Goal: Task Accomplishment & Management: Manage account settings

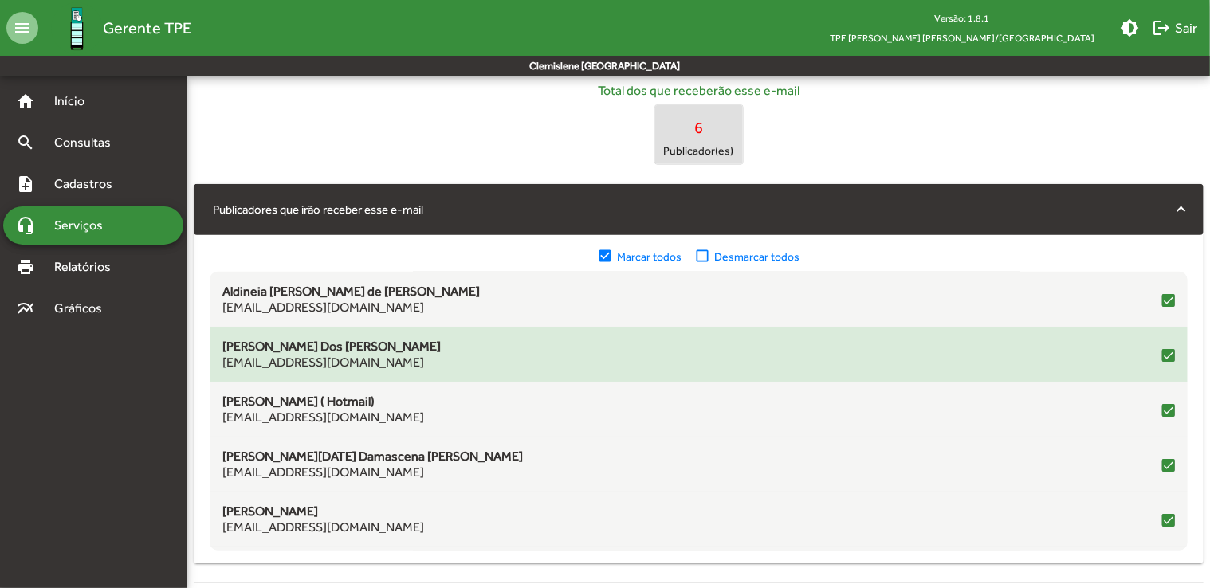
scroll to position [112, 0]
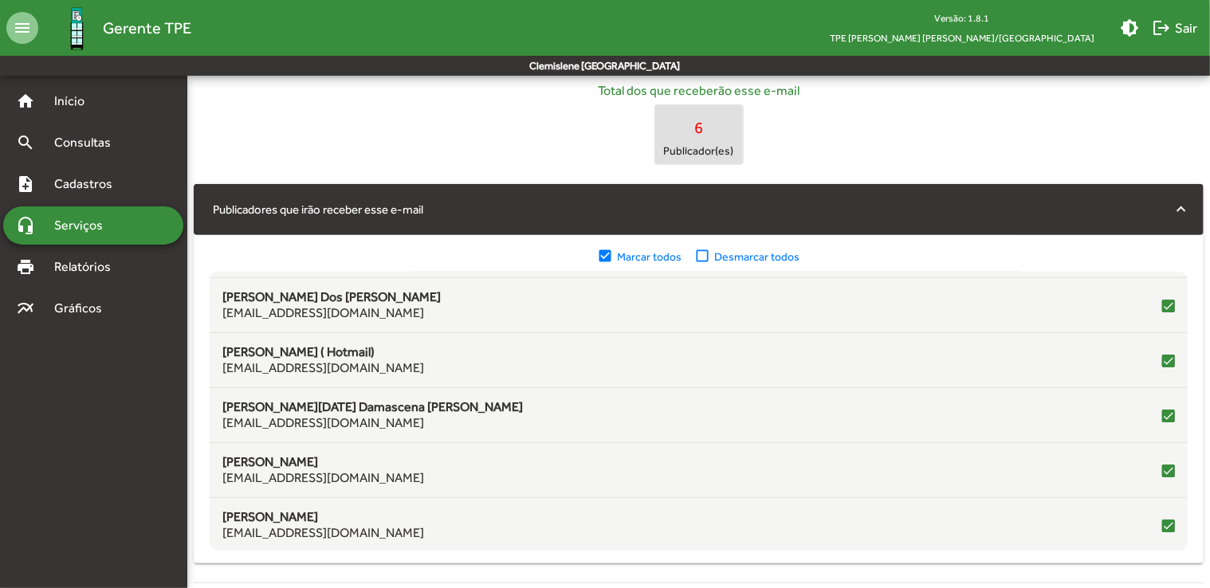
click at [94, 222] on span "Serviços" at bounding box center [85, 225] width 80 height 19
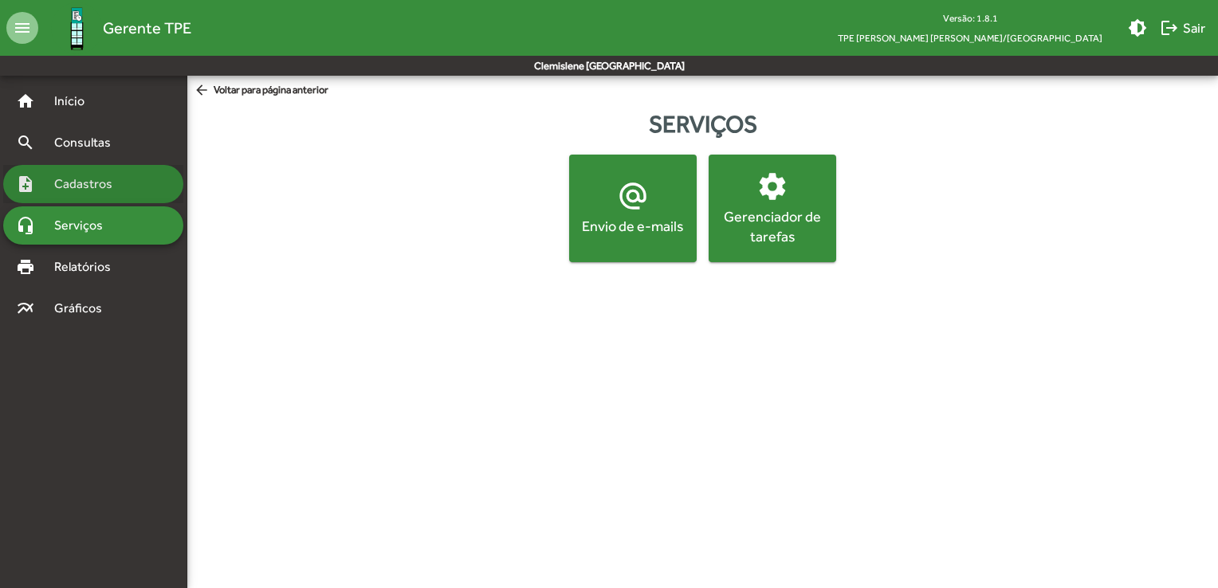
click at [104, 191] on span "Cadastros" at bounding box center [89, 184] width 88 height 19
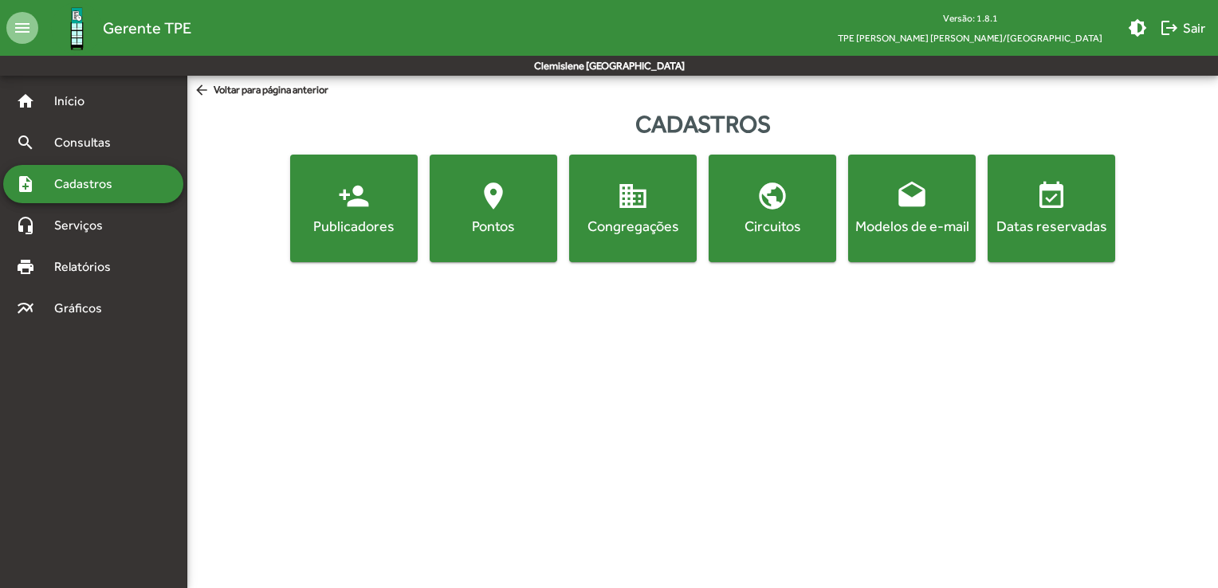
click at [392, 213] on span "person_add Publicadores" at bounding box center [353, 208] width 121 height 56
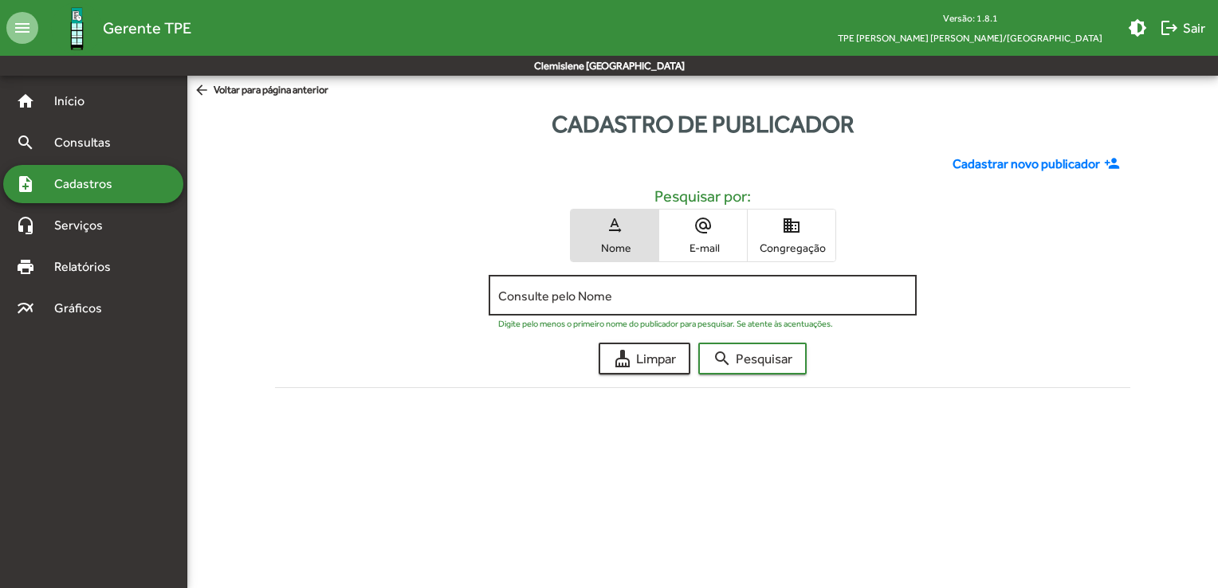
click at [509, 293] on input "Consulte pelo Nome" at bounding box center [702, 296] width 409 height 14
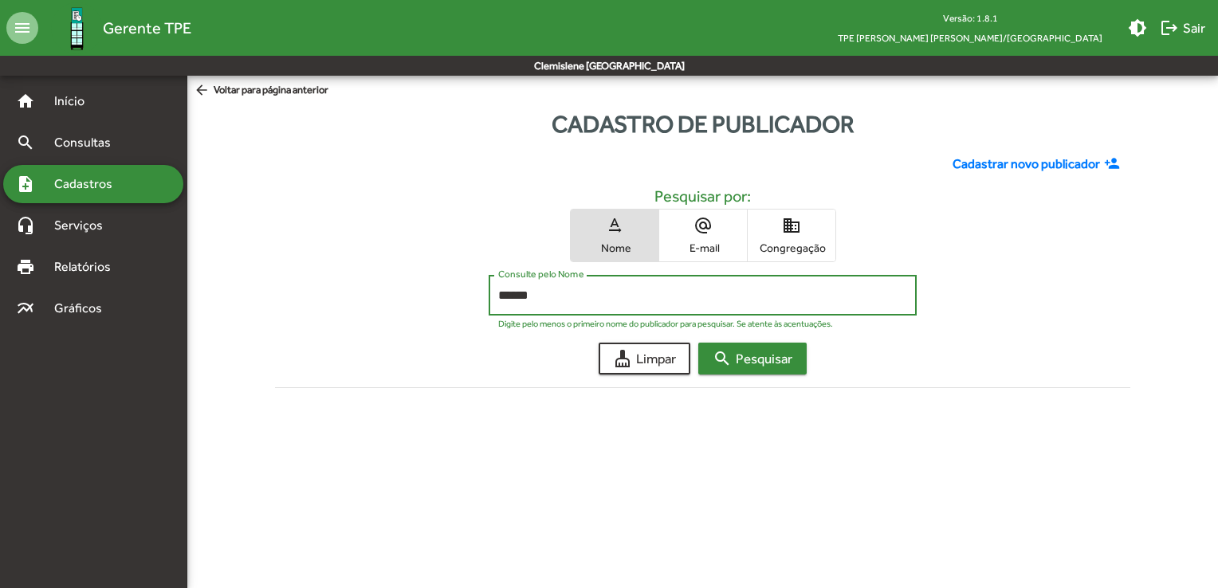
type input "******"
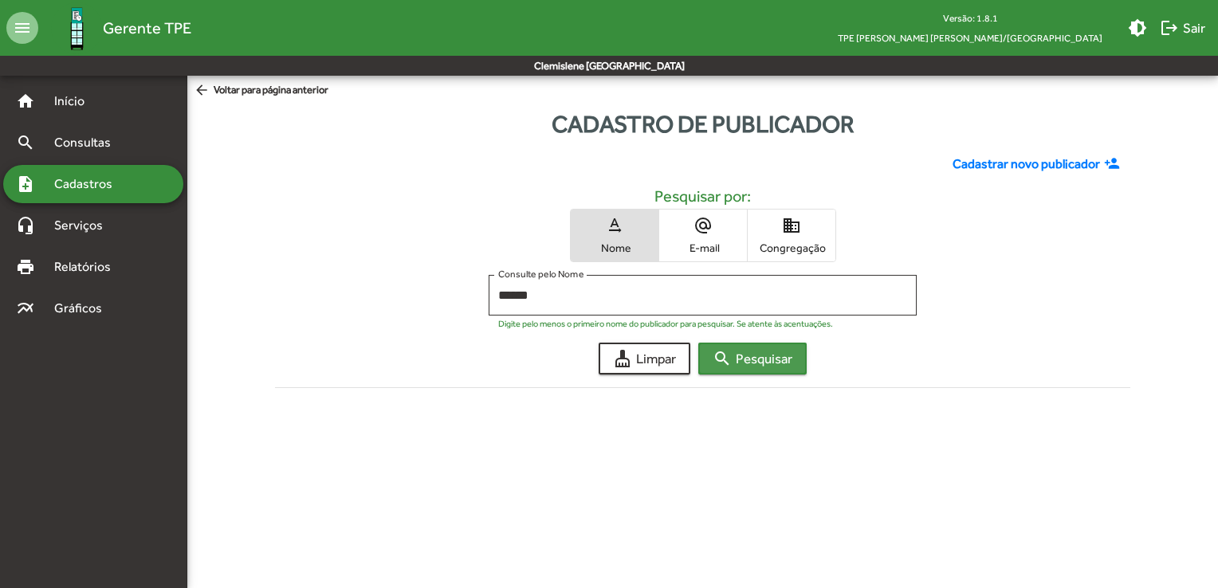
click at [760, 360] on span "search Pesquisar" at bounding box center [753, 358] width 80 height 29
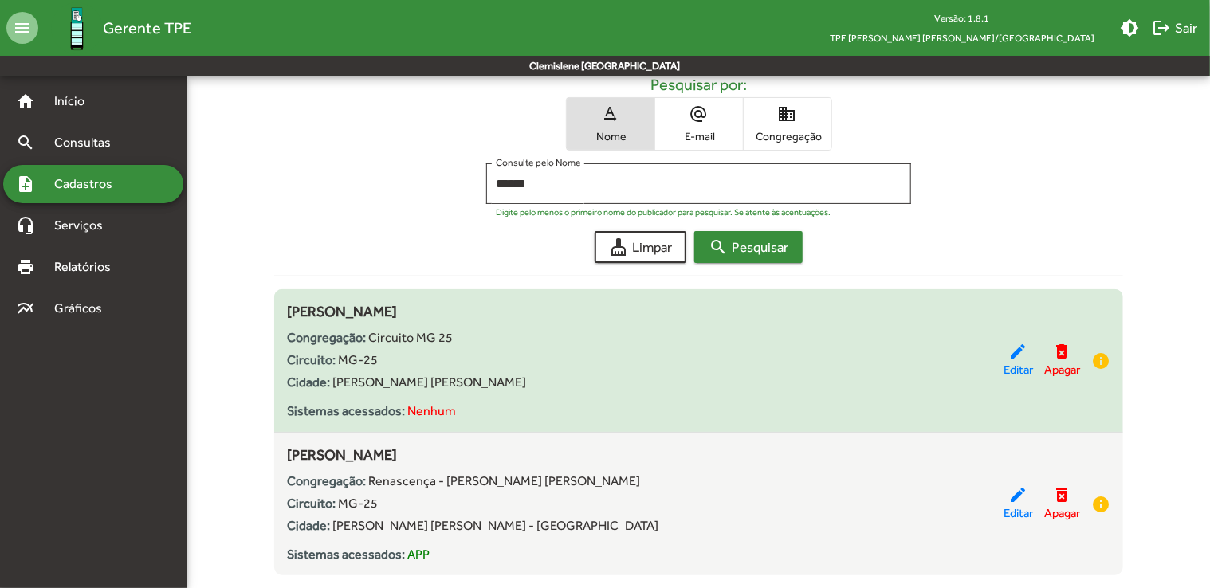
scroll to position [148, 0]
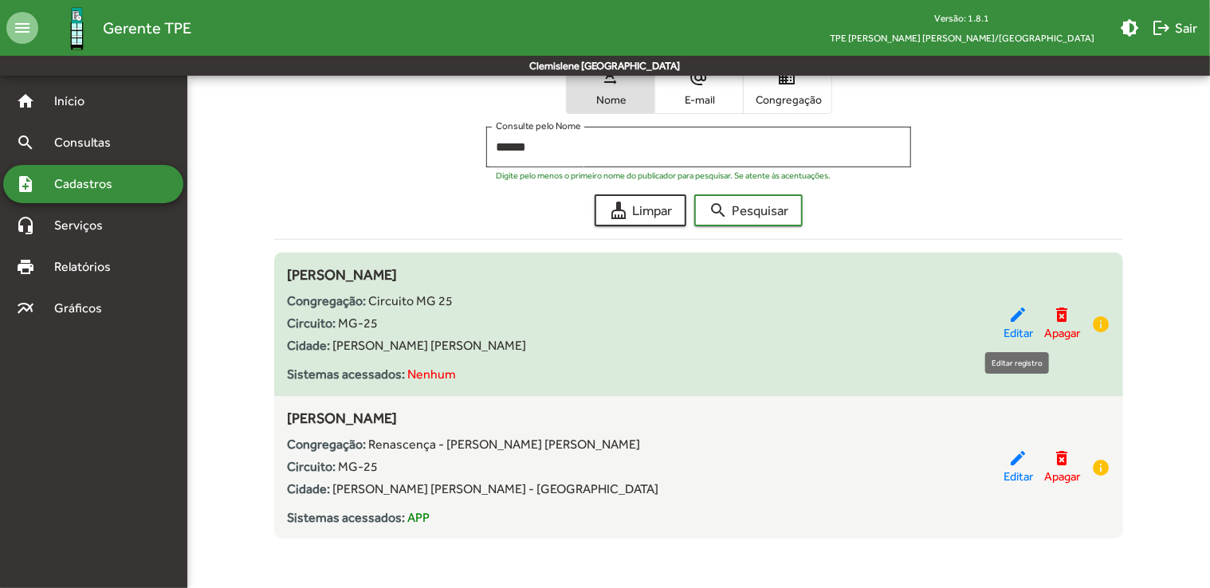
click at [1007, 324] on span "Editar" at bounding box center [1018, 333] width 29 height 18
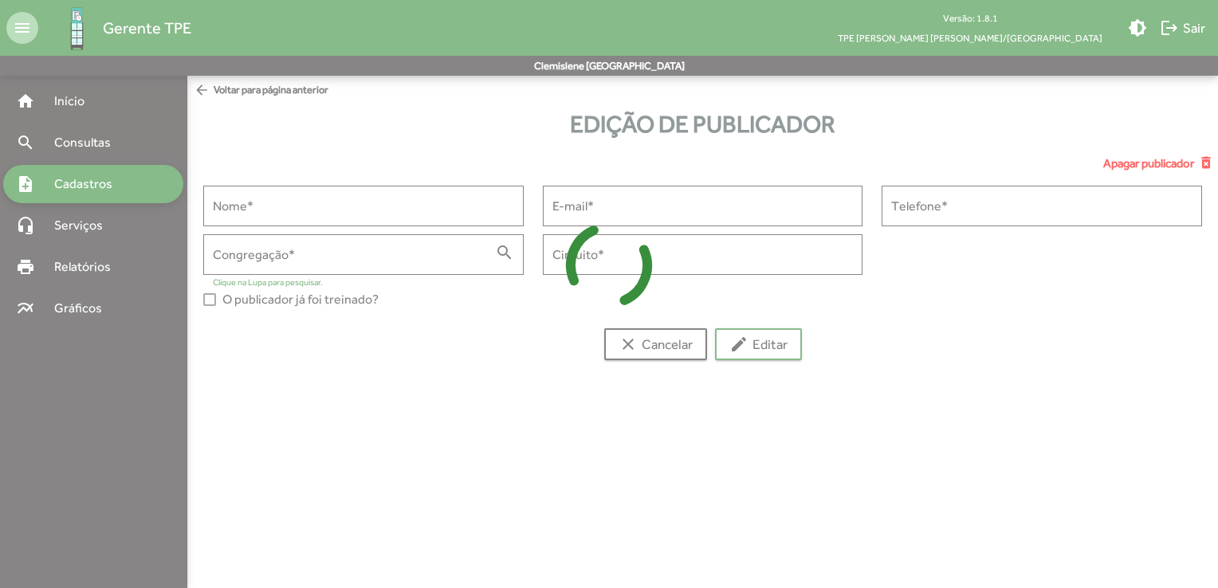
type input "*******"
type input "**********"
type input "*****"
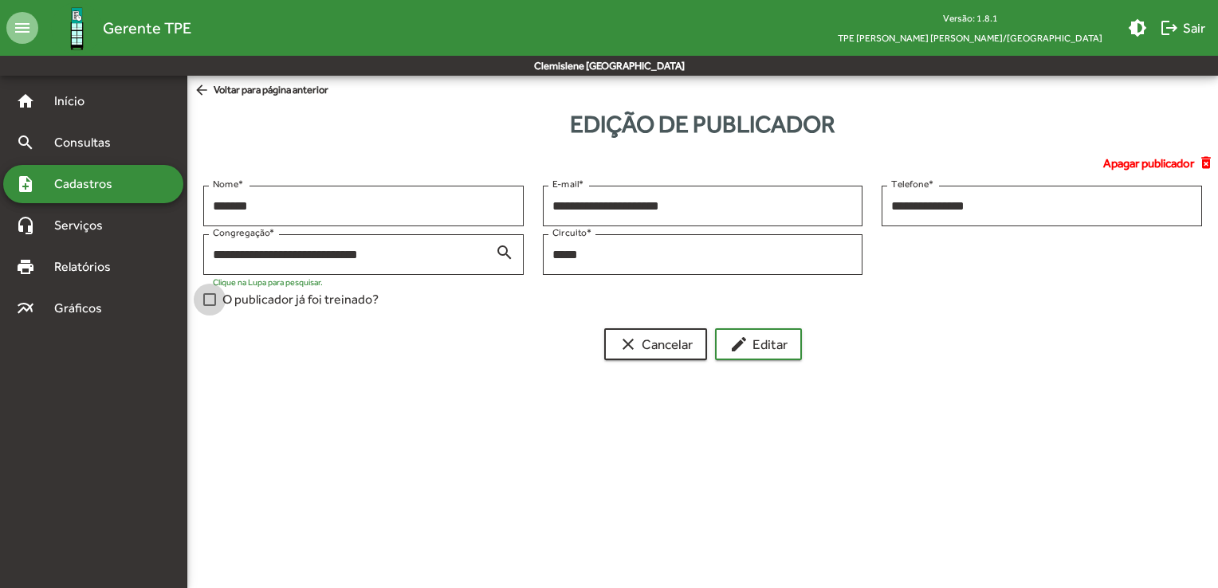
click at [297, 308] on span "O publicador já foi treinado?" at bounding box center [300, 299] width 156 height 19
click at [763, 347] on span "edit Editar" at bounding box center [758, 344] width 58 height 29
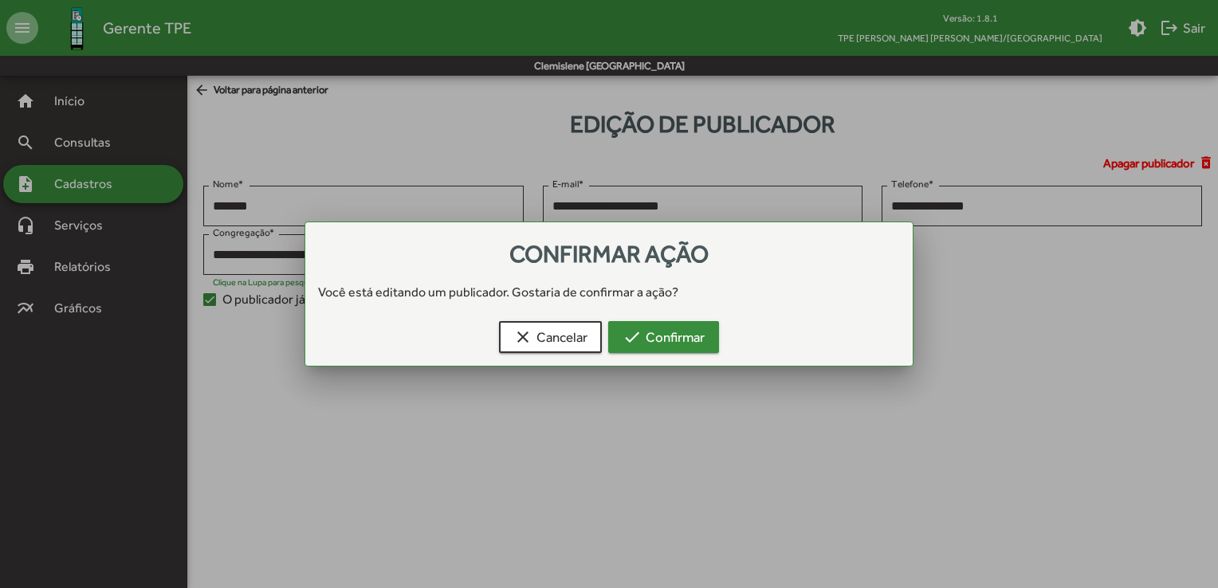
click at [686, 338] on span "check Confirmar" at bounding box center [664, 337] width 82 height 29
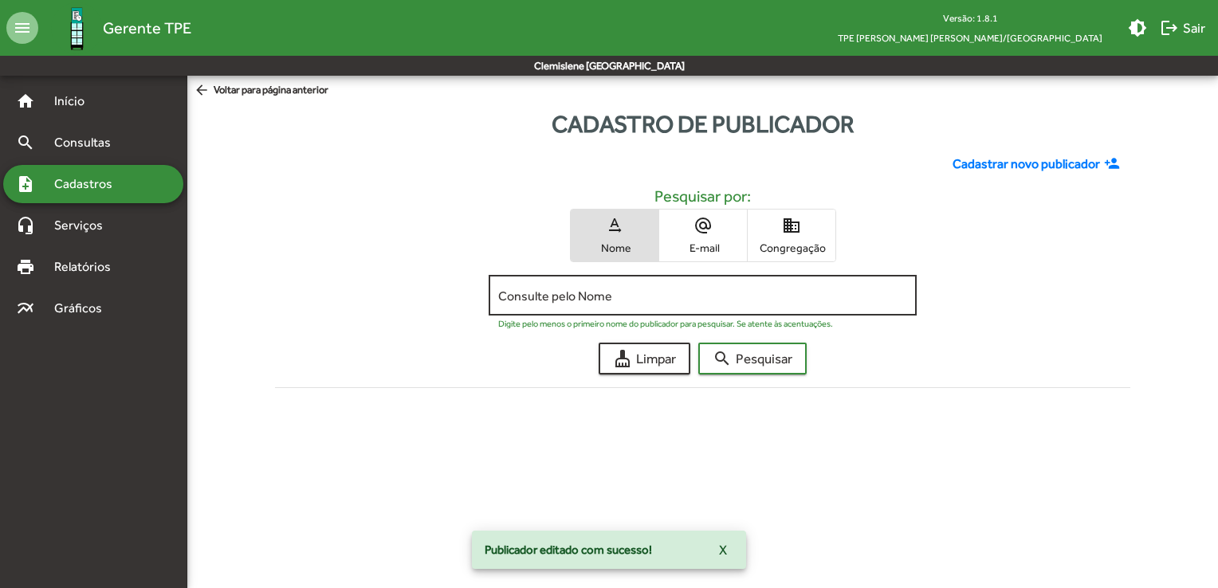
click at [517, 285] on div "Consulte pelo Nome" at bounding box center [702, 294] width 409 height 44
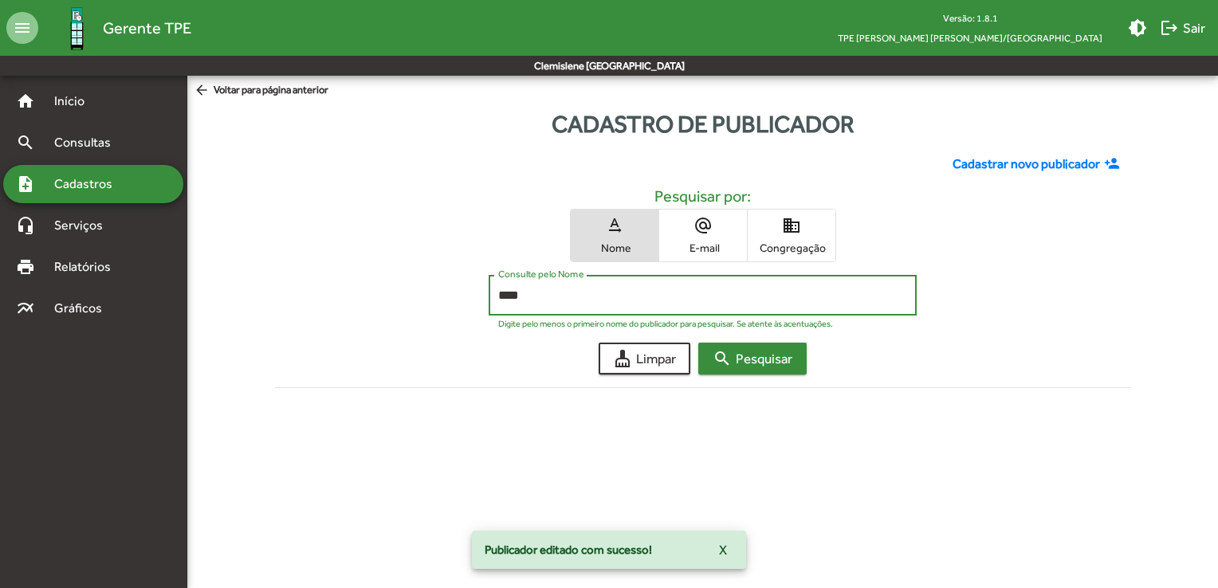
click at [768, 357] on span "search Pesquisar" at bounding box center [753, 358] width 80 height 29
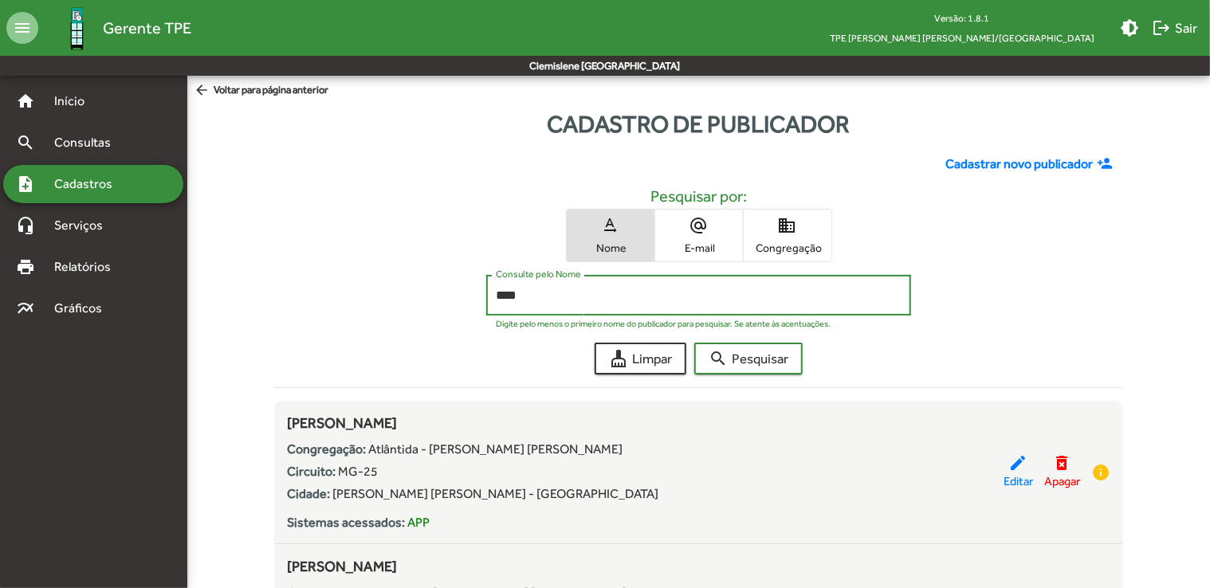
click at [504, 301] on input "****" at bounding box center [699, 296] width 406 height 14
type input "****"
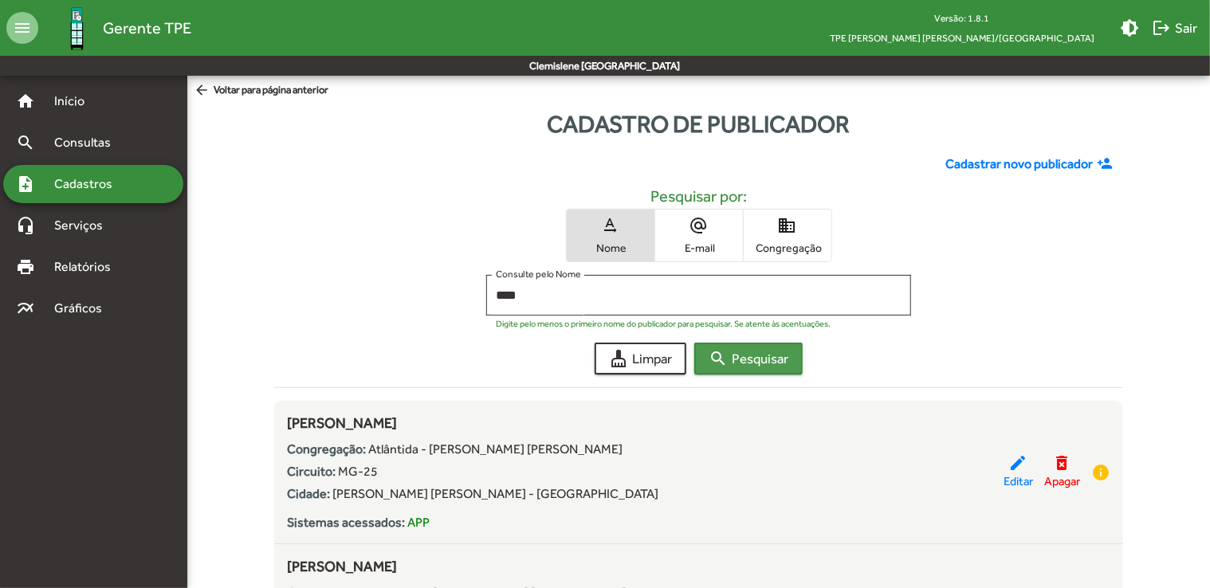
click at [777, 364] on span "search Pesquisar" at bounding box center [749, 358] width 80 height 29
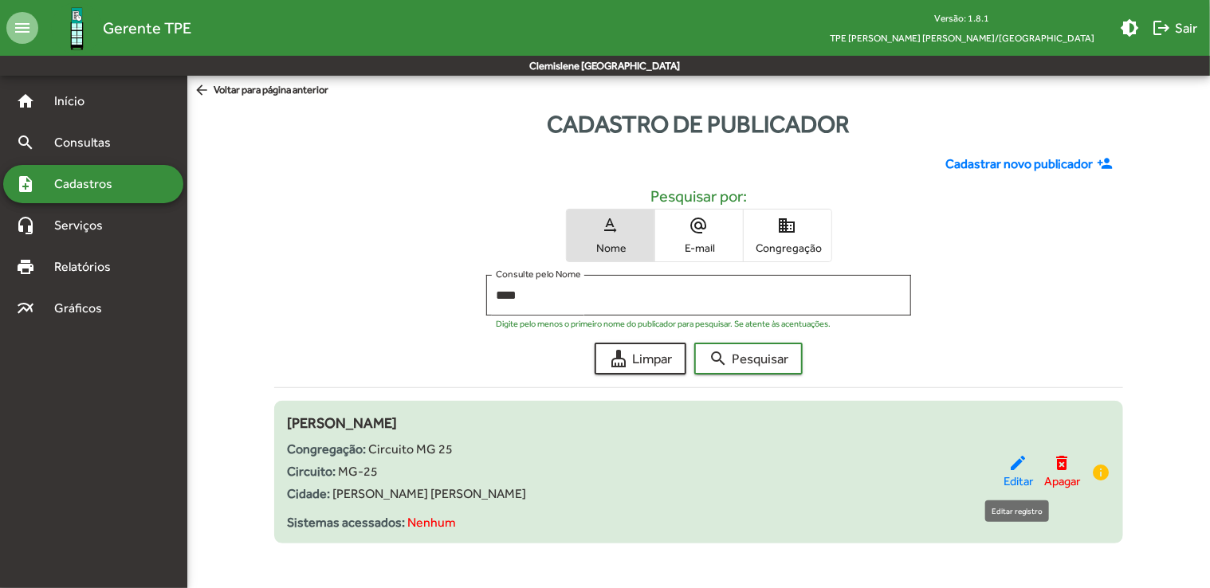
click at [1012, 462] on mat-icon "edit" at bounding box center [1018, 463] width 19 height 19
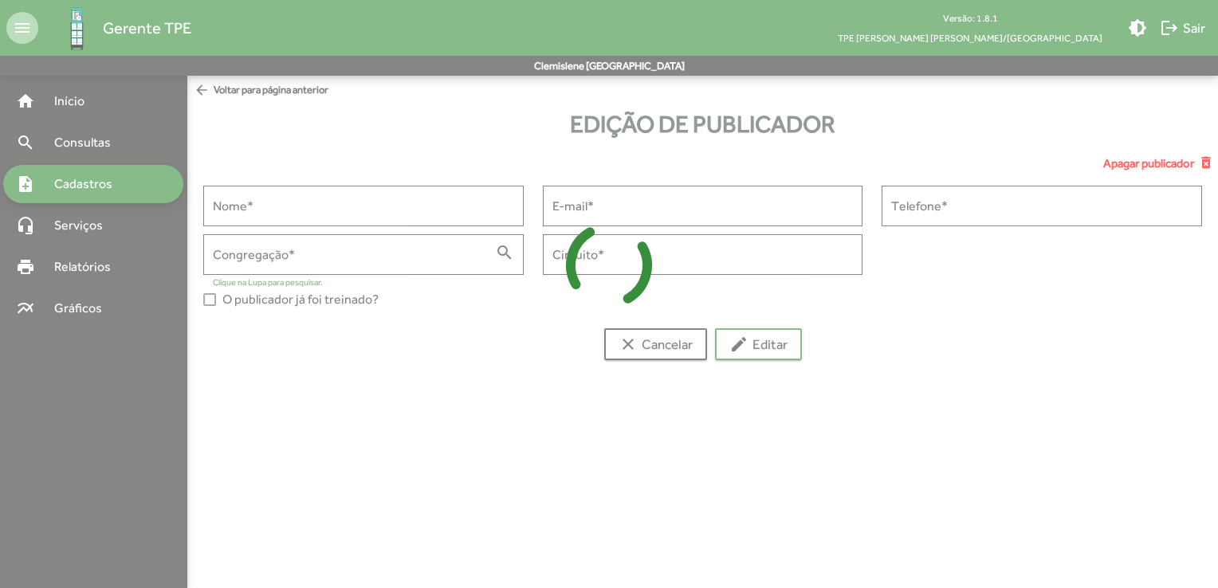
type input "**********"
type input "*****"
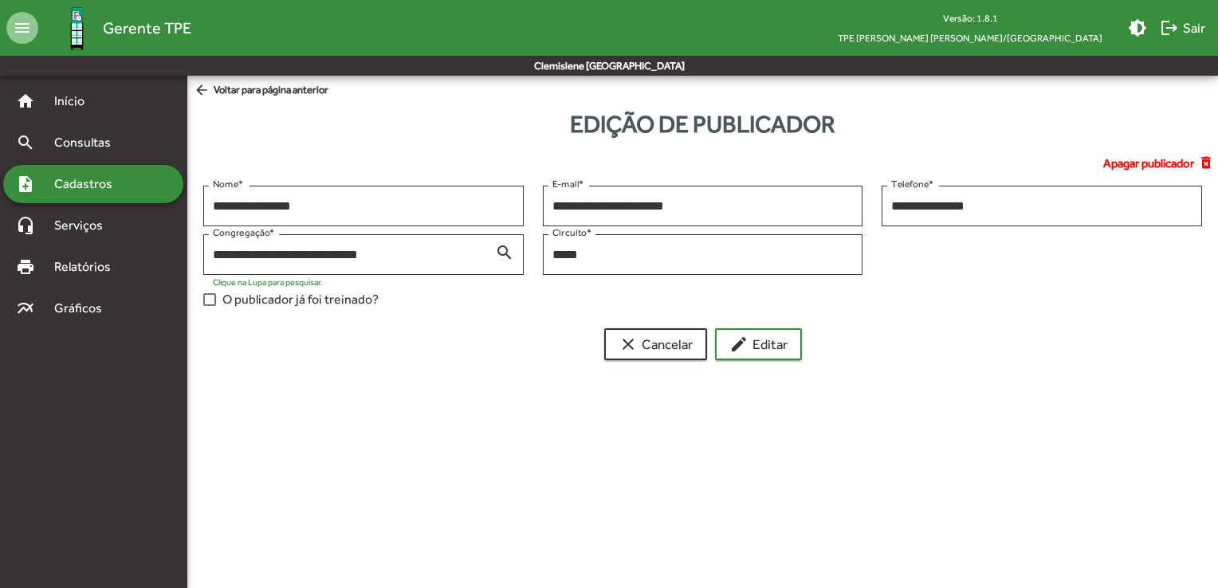
click at [364, 302] on span "O publicador já foi treinado?" at bounding box center [300, 299] width 156 height 19
click at [761, 351] on span "edit Editar" at bounding box center [758, 344] width 58 height 29
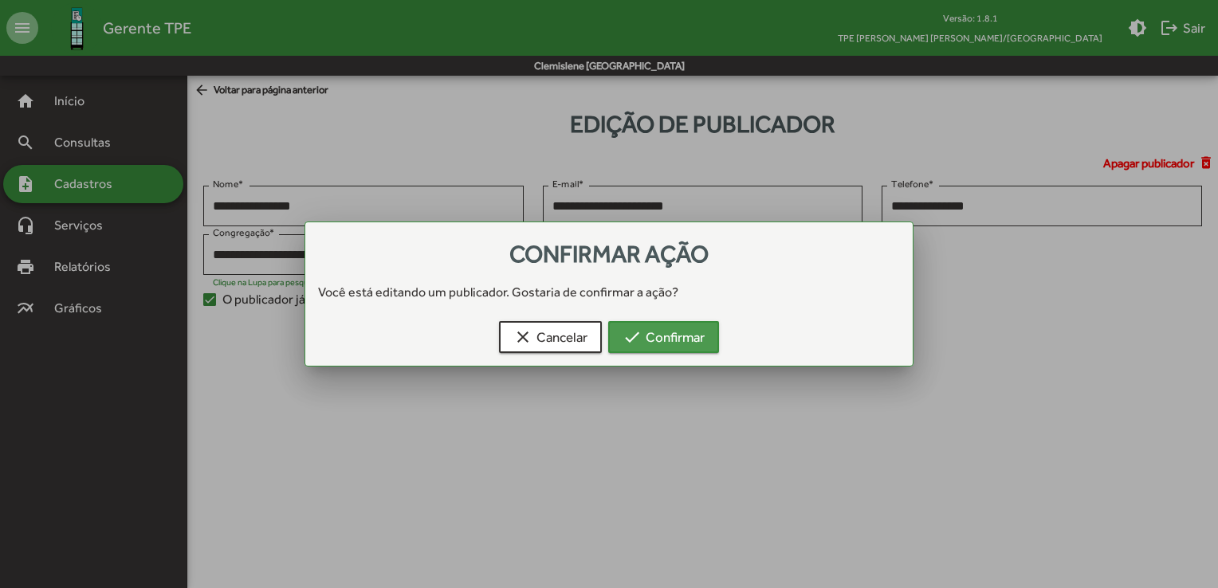
click at [694, 346] on span "check Confirmar" at bounding box center [664, 337] width 82 height 29
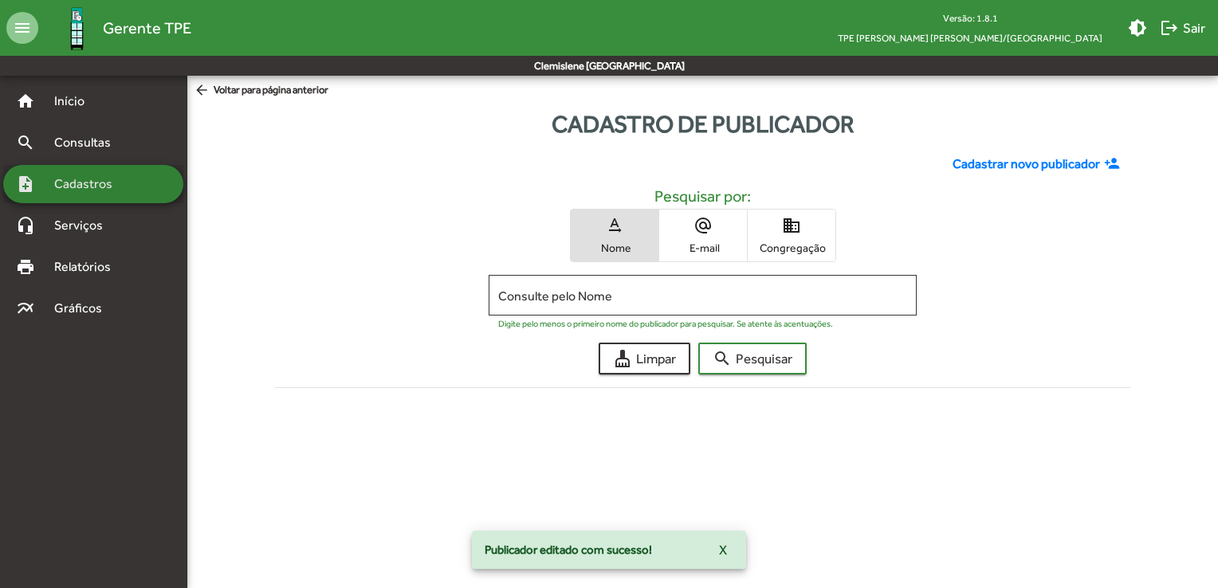
click at [123, 192] on span "Cadastros" at bounding box center [89, 184] width 88 height 19
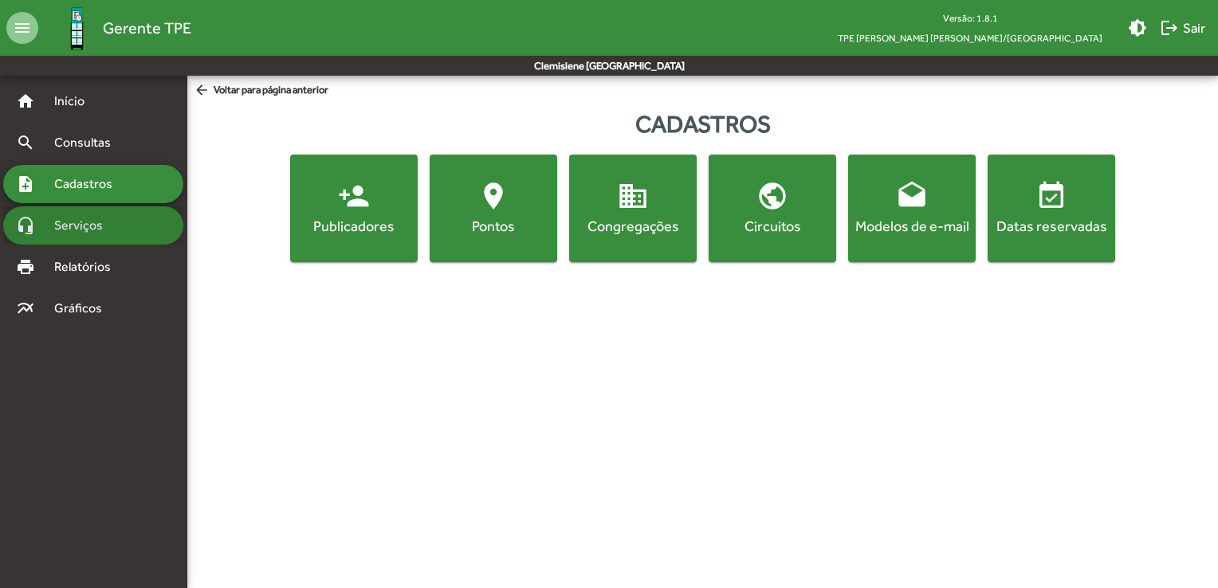
click at [111, 227] on span "Serviços" at bounding box center [85, 225] width 80 height 19
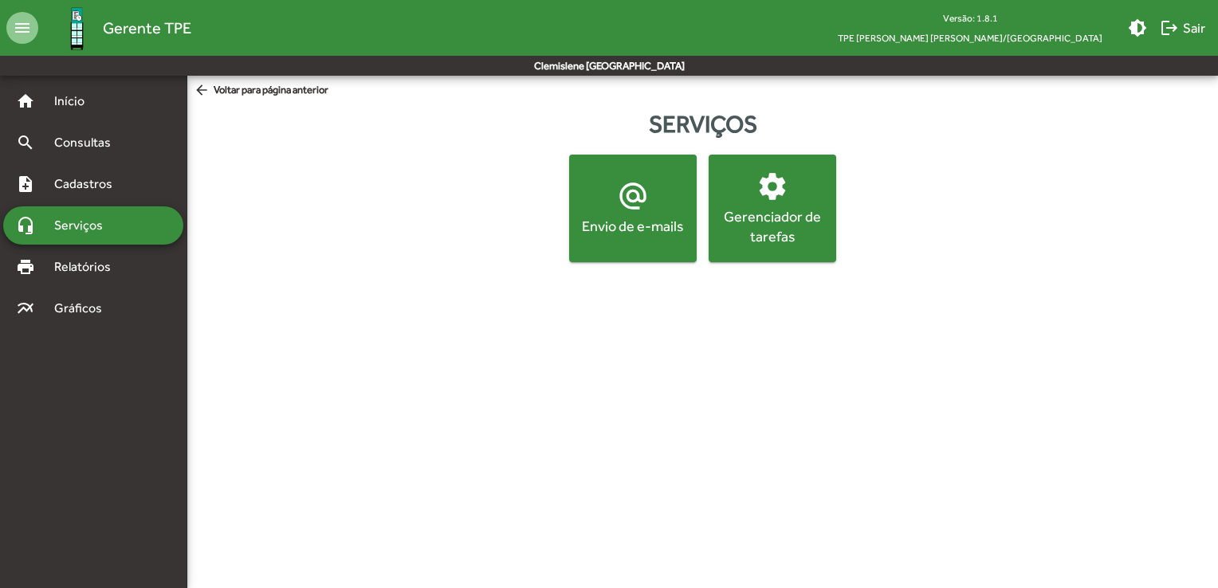
click at [619, 245] on button "alternate_email Envio de e-mails" at bounding box center [633, 209] width 128 height 108
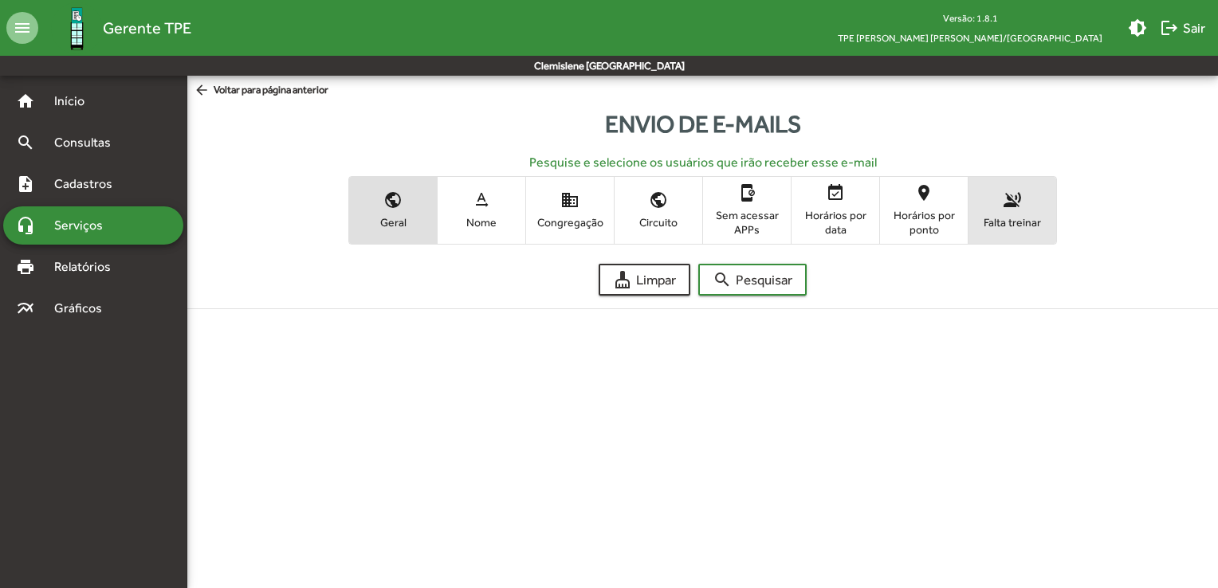
click at [1033, 215] on span "Falta treinar" at bounding box center [1013, 222] width 80 height 14
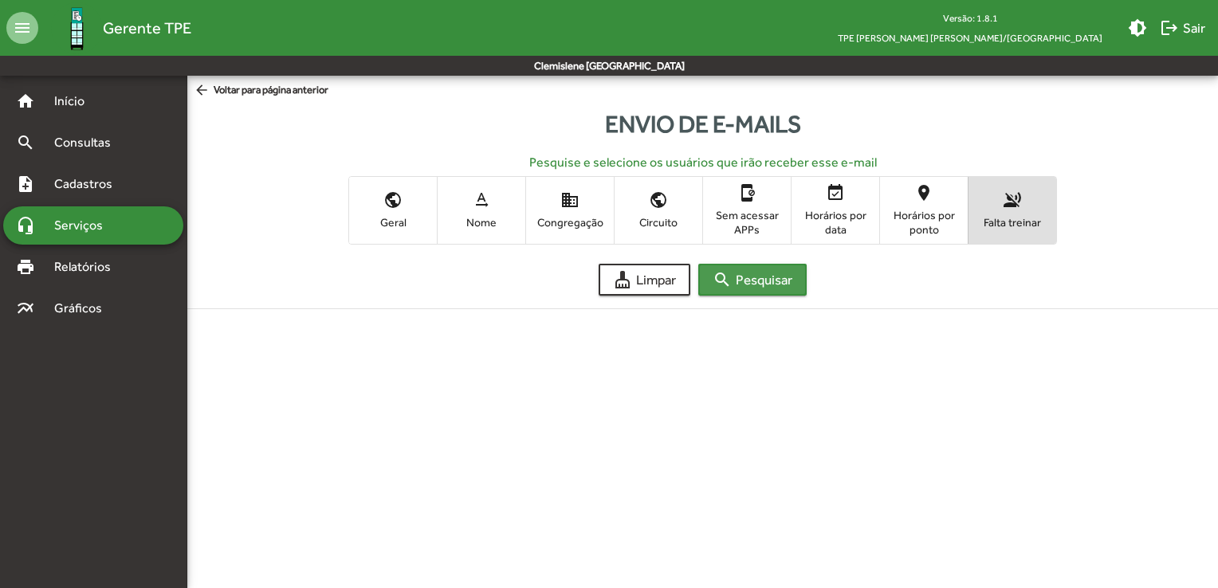
click at [746, 285] on span "search Pesquisar" at bounding box center [753, 279] width 80 height 29
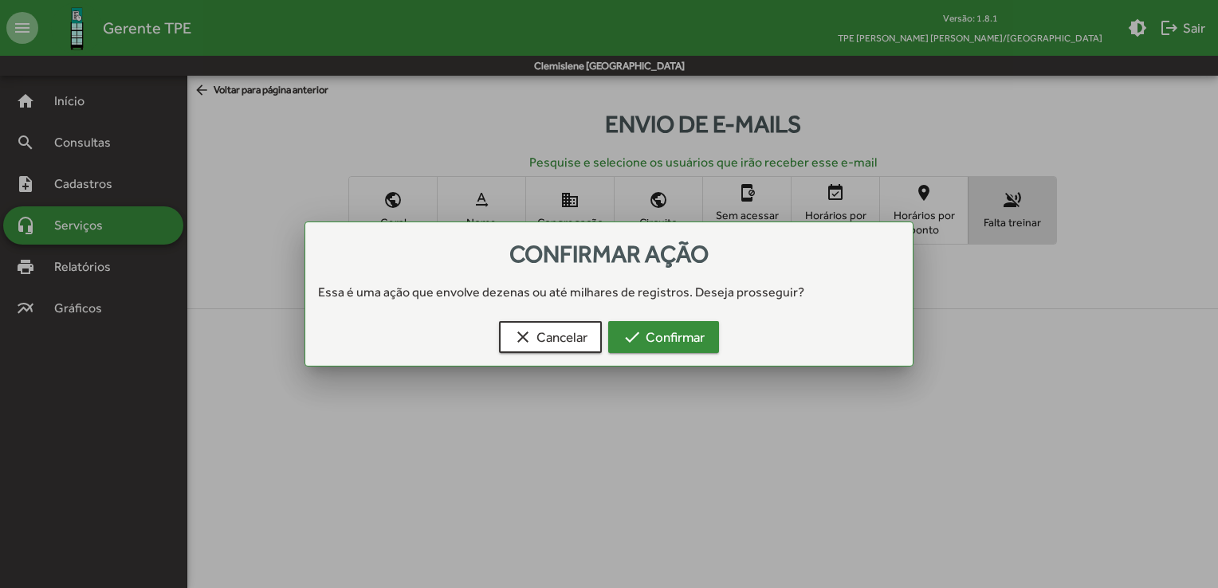
click at [695, 340] on span "check Confirmar" at bounding box center [664, 337] width 82 height 29
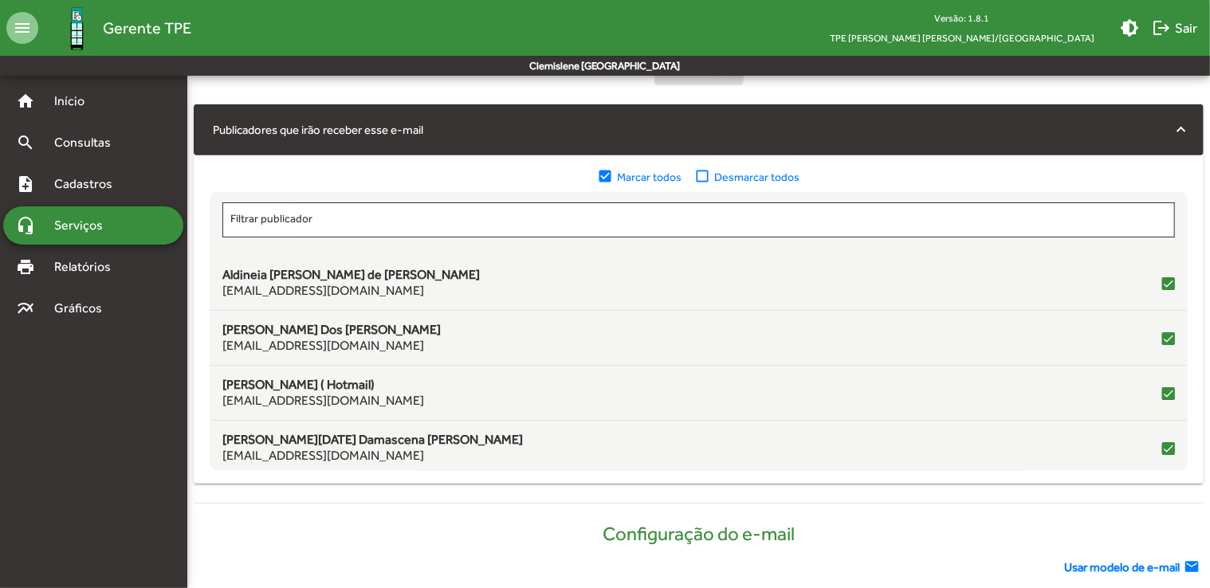
scroll to position [3, 0]
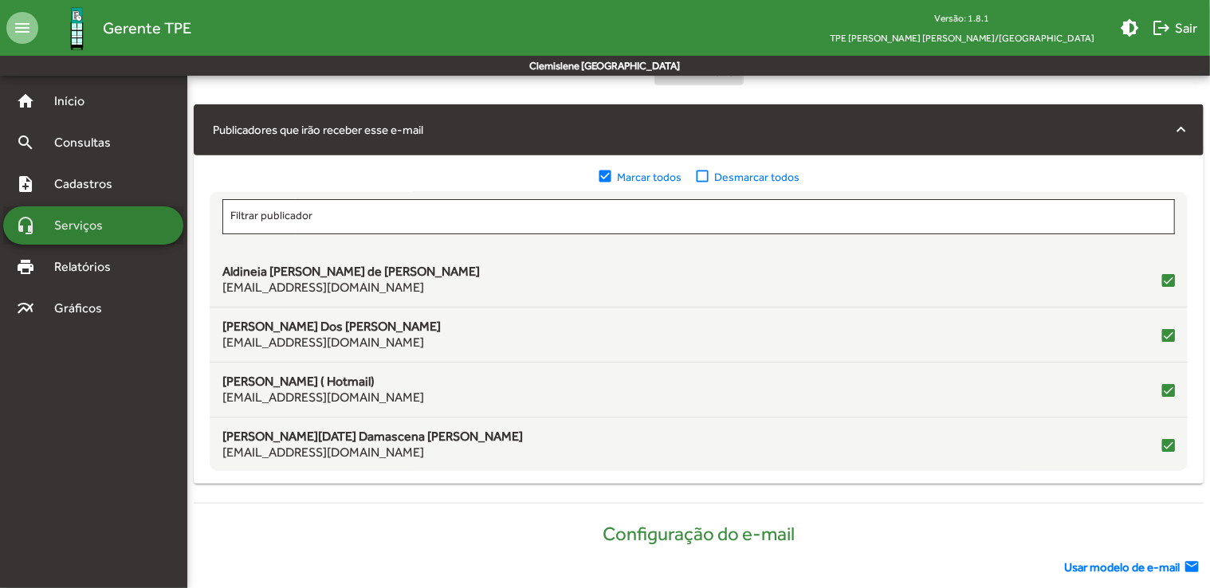
click at [91, 226] on span "Serviços" at bounding box center [85, 225] width 80 height 19
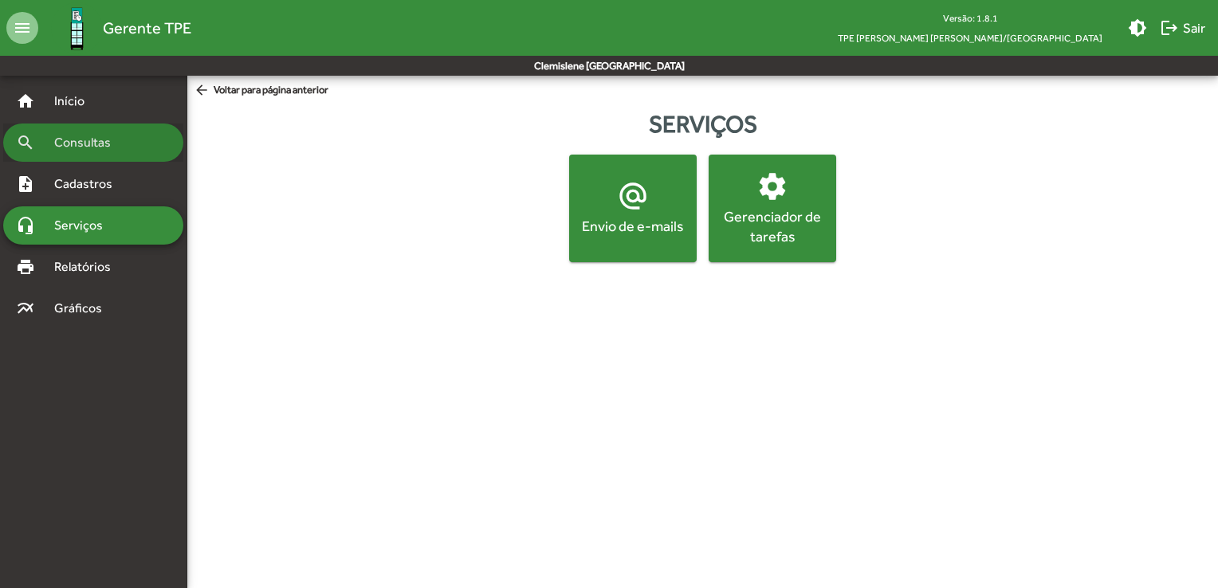
click at [86, 147] on span "Consultas" at bounding box center [88, 142] width 87 height 19
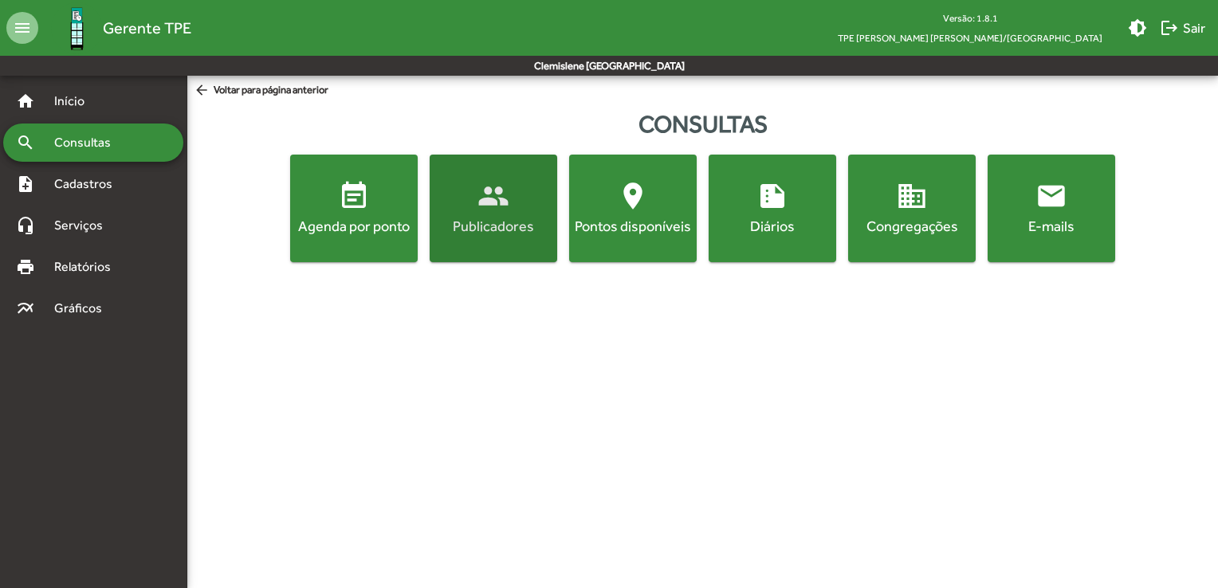
click at [519, 213] on span "people Publicadores" at bounding box center [493, 208] width 121 height 56
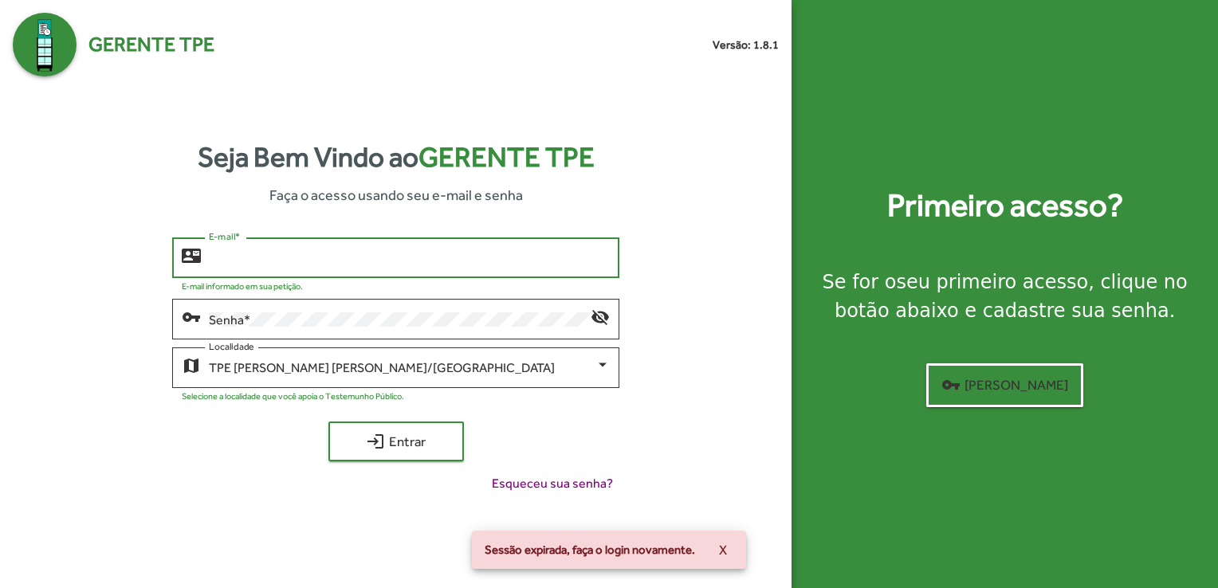
click at [360, 258] on input "E-mail *" at bounding box center [409, 258] width 401 height 14
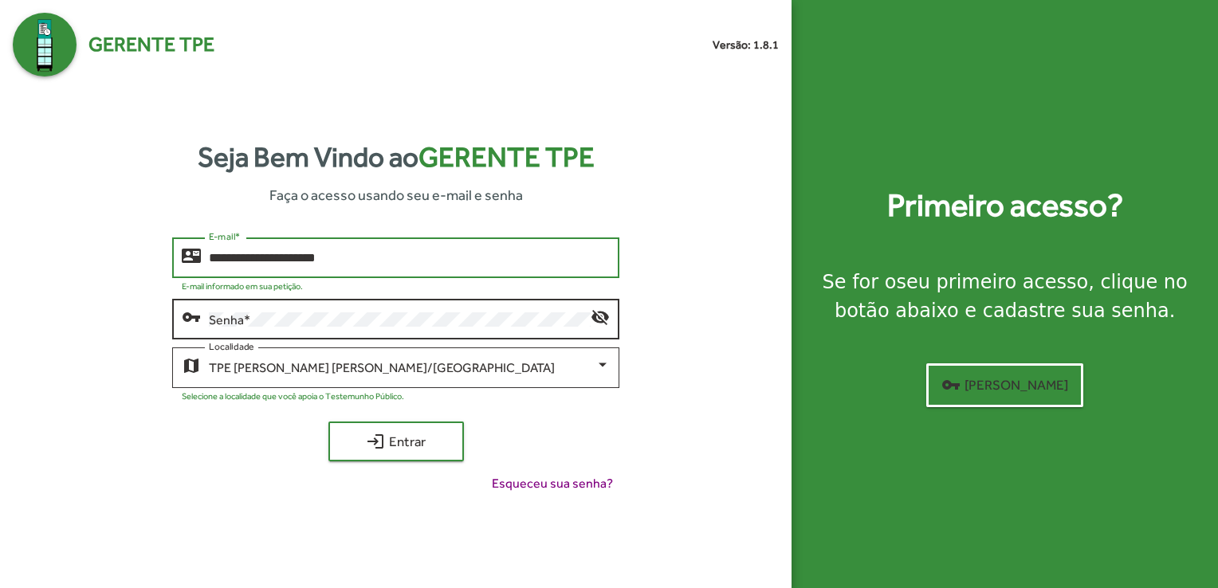
type input "**********"
click at [318, 331] on div "Senha *" at bounding box center [400, 318] width 382 height 44
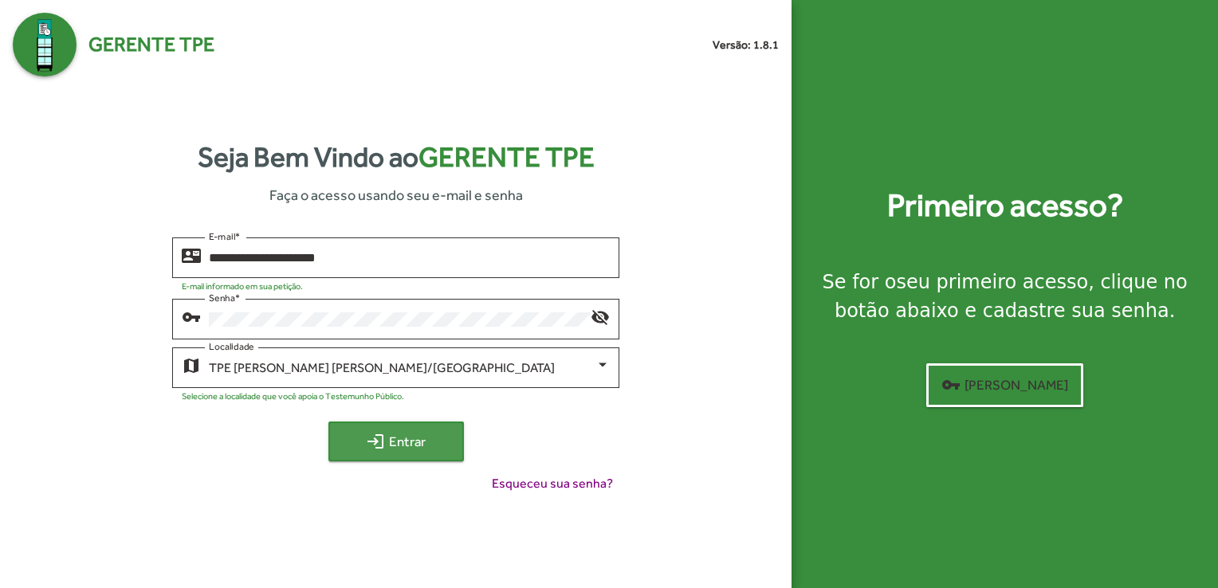
click at [347, 435] on span "login Entrar" at bounding box center [396, 441] width 107 height 29
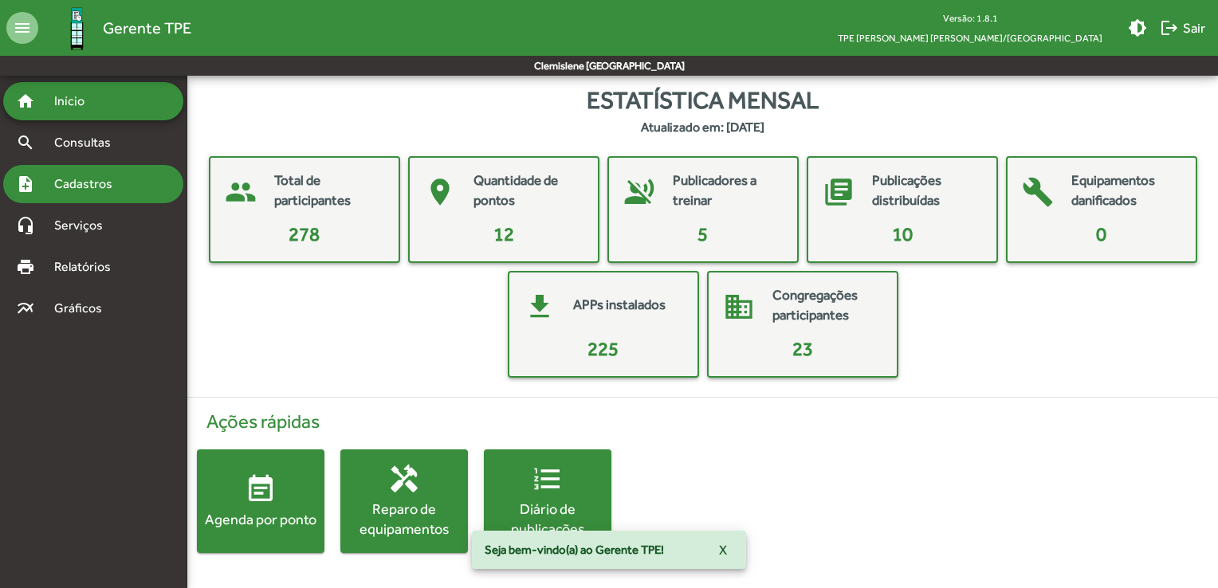
click at [85, 193] on span "Cadastros" at bounding box center [89, 184] width 88 height 19
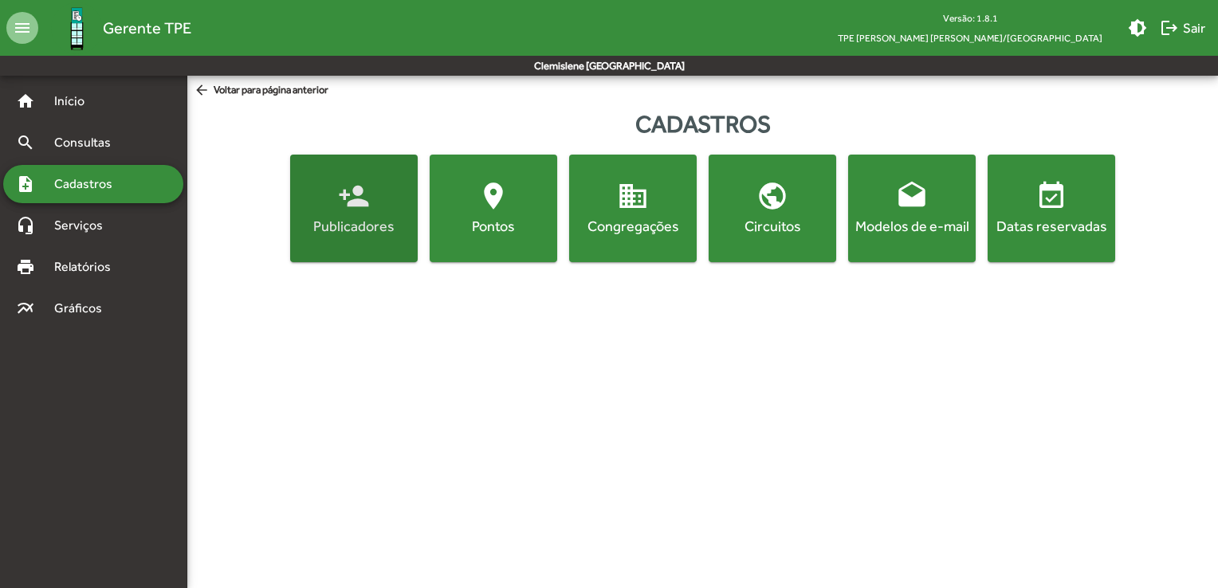
click at [370, 244] on button "person_add Publicadores" at bounding box center [354, 209] width 128 height 108
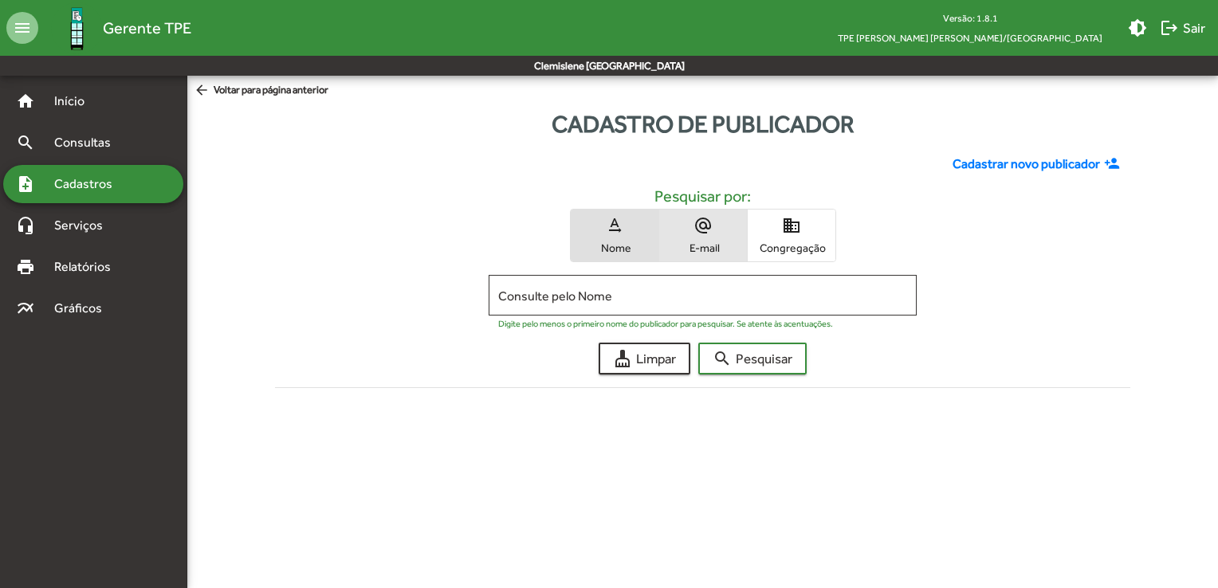
click at [705, 248] on span "E-mail" at bounding box center [703, 248] width 80 height 14
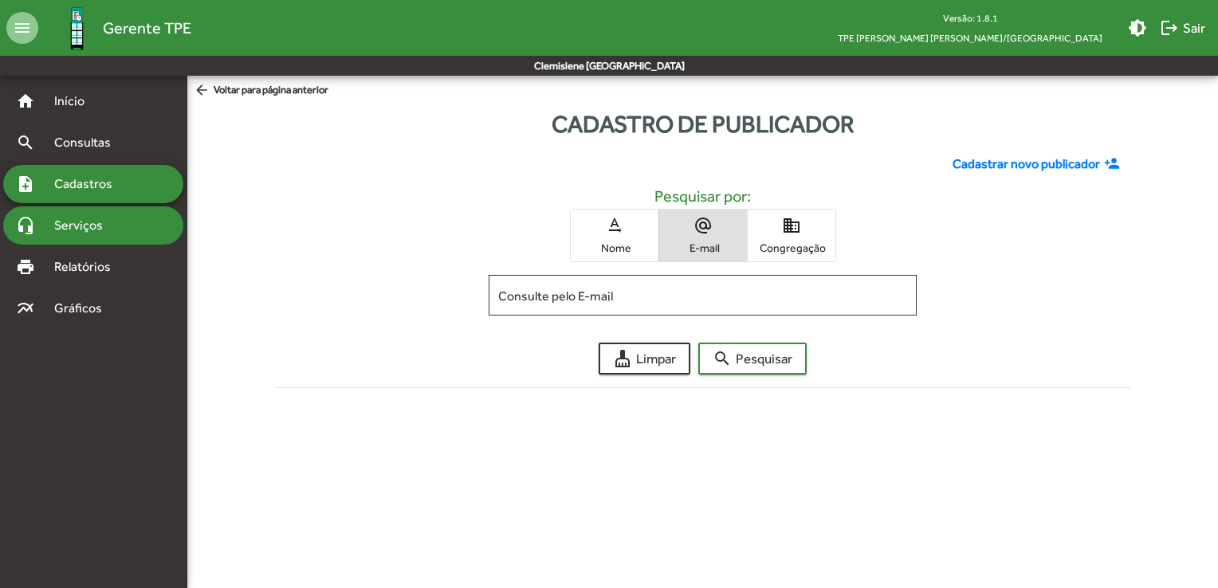
click at [96, 231] on span "Serviços" at bounding box center [85, 225] width 80 height 19
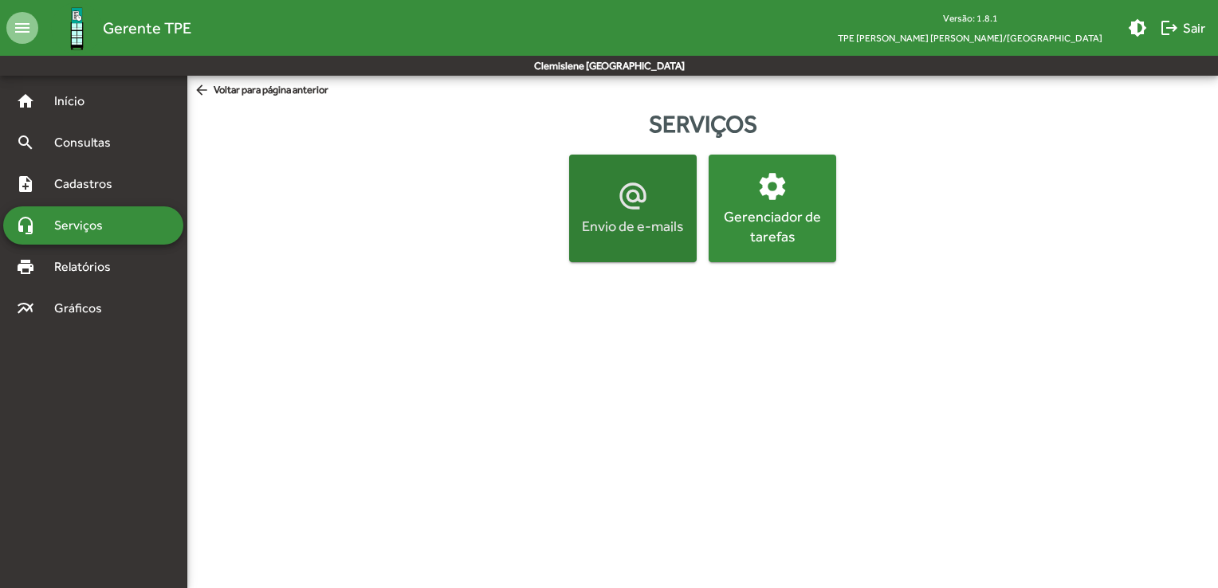
click at [658, 238] on button "alternate_email Envio de e-mails" at bounding box center [633, 209] width 128 height 108
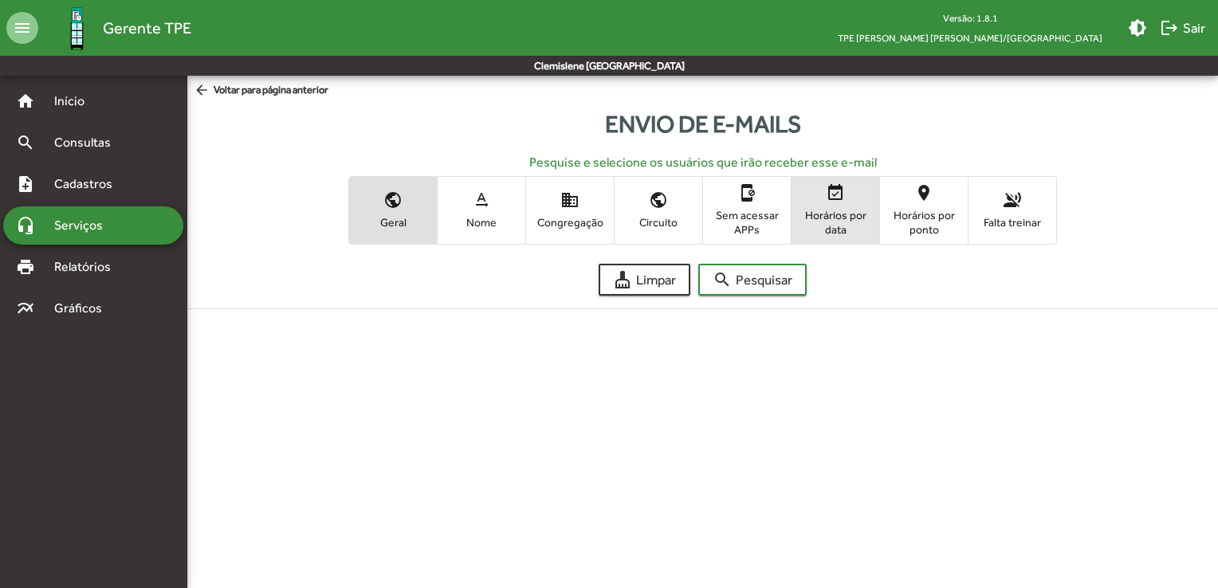
click at [842, 229] on span "Horários por data" at bounding box center [836, 222] width 80 height 29
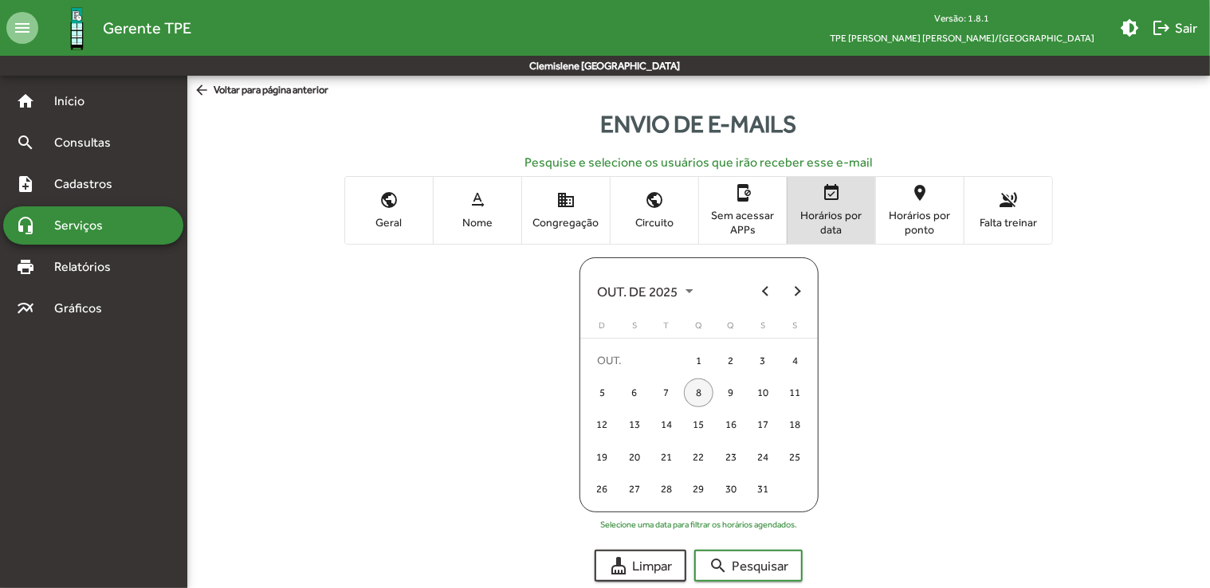
click at [702, 395] on div "8" at bounding box center [698, 393] width 29 height 29
click at [742, 560] on span "search Pesquisar" at bounding box center [749, 566] width 80 height 29
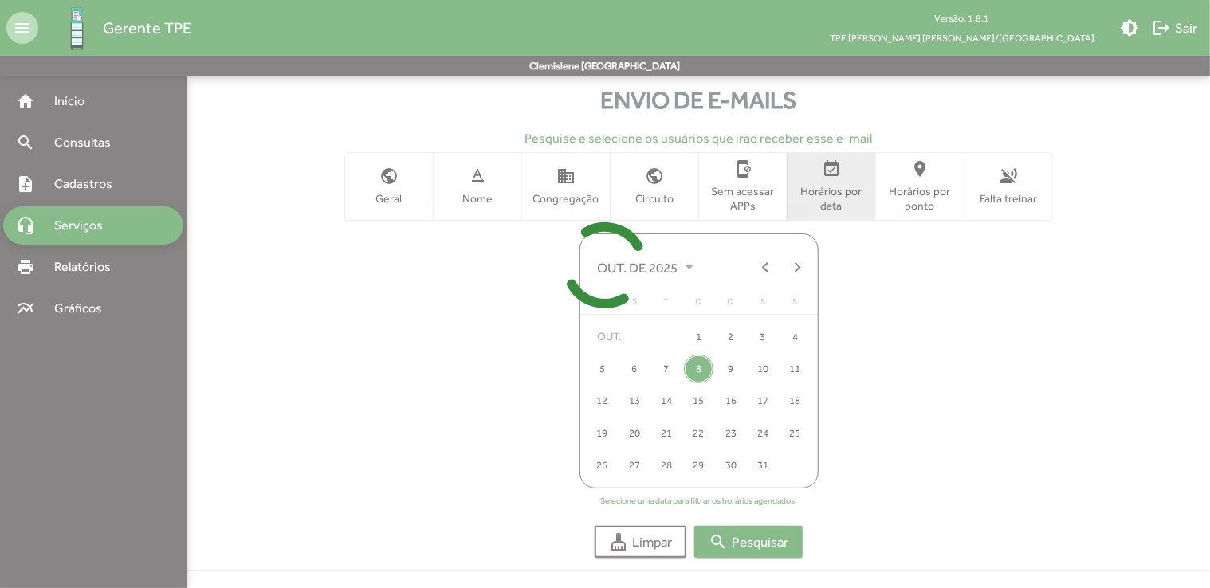
scroll to position [37, 0]
